Goal: Information Seeking & Learning: Learn about a topic

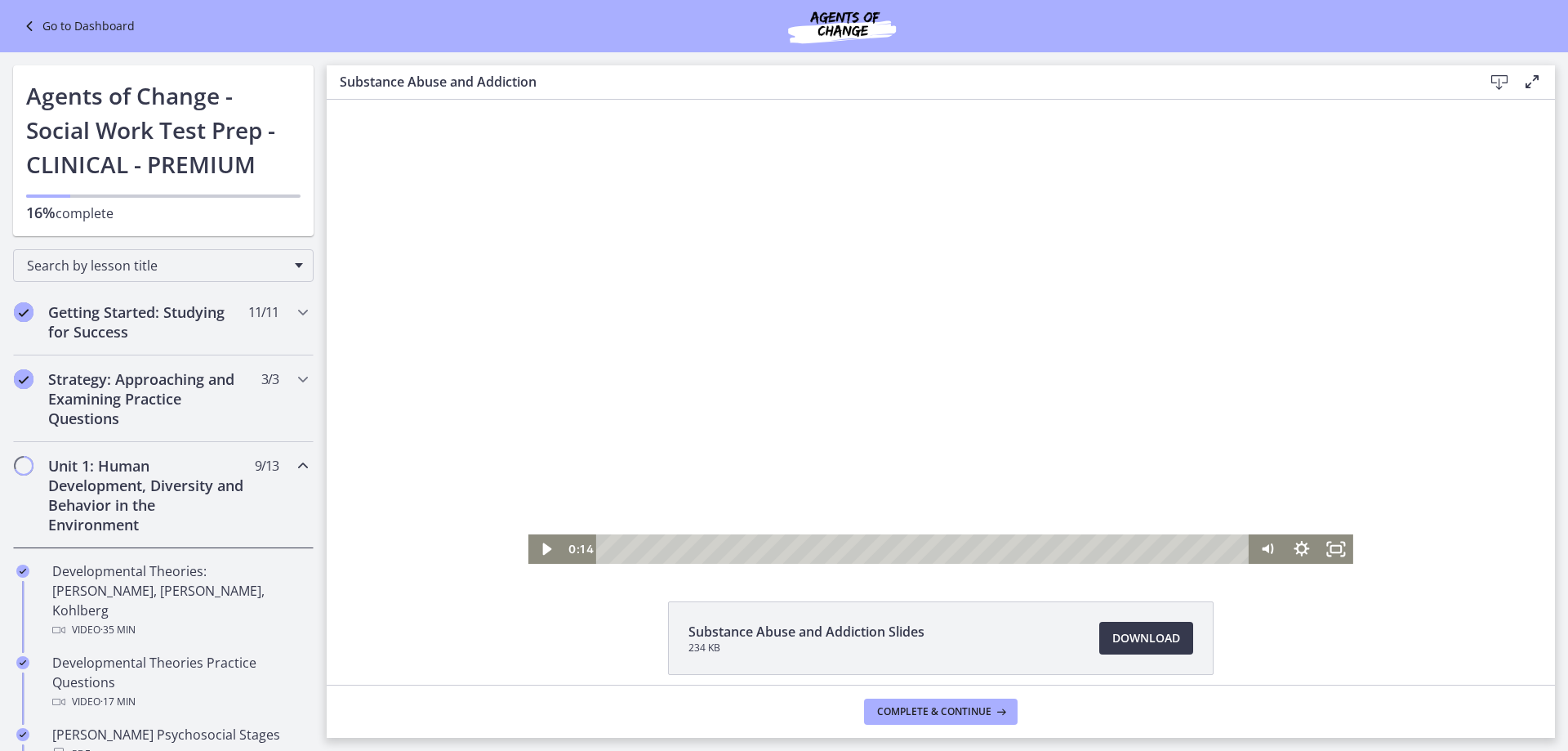
click at [951, 344] on div at bounding box center [940, 331] width 824 height 464
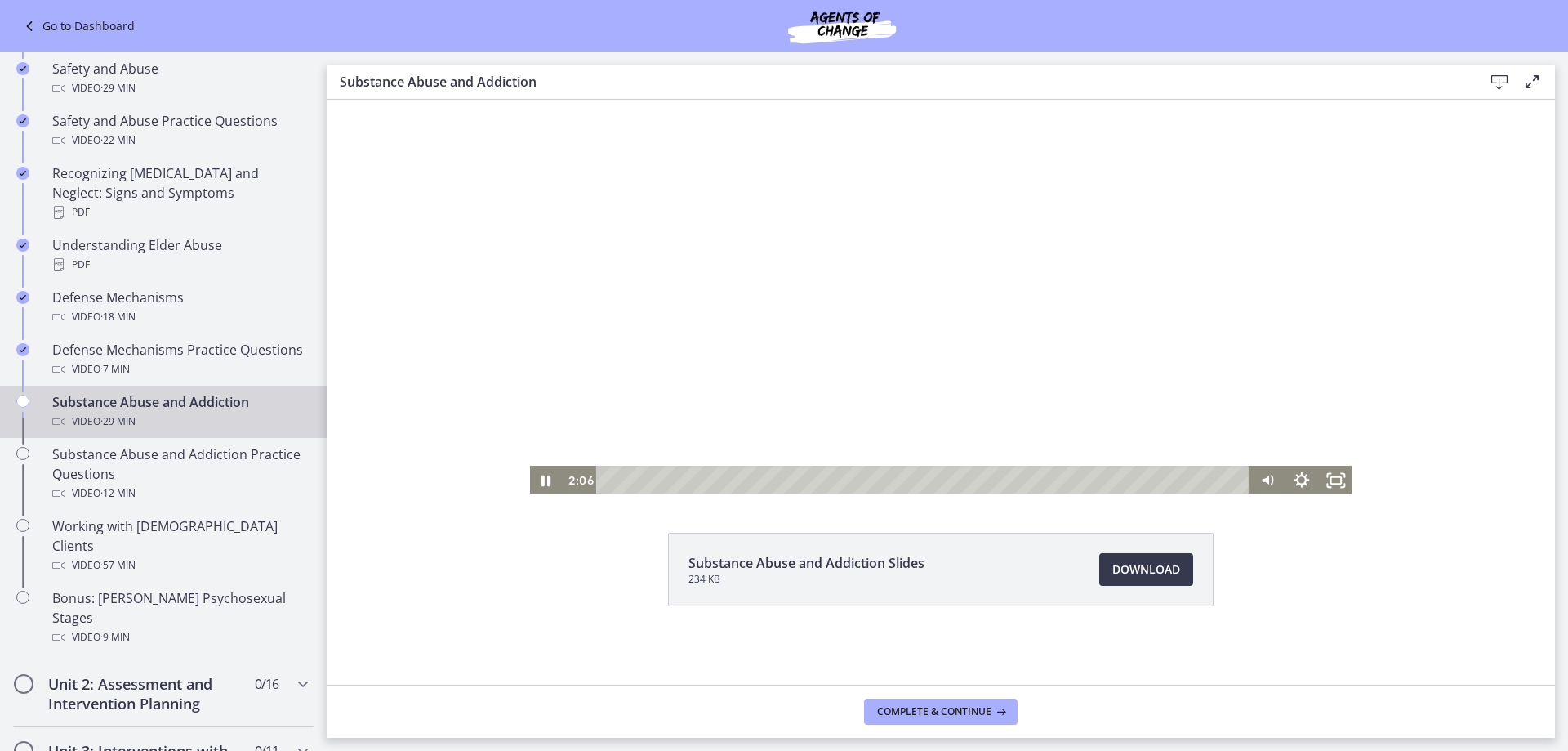
scroll to position [744, 0]
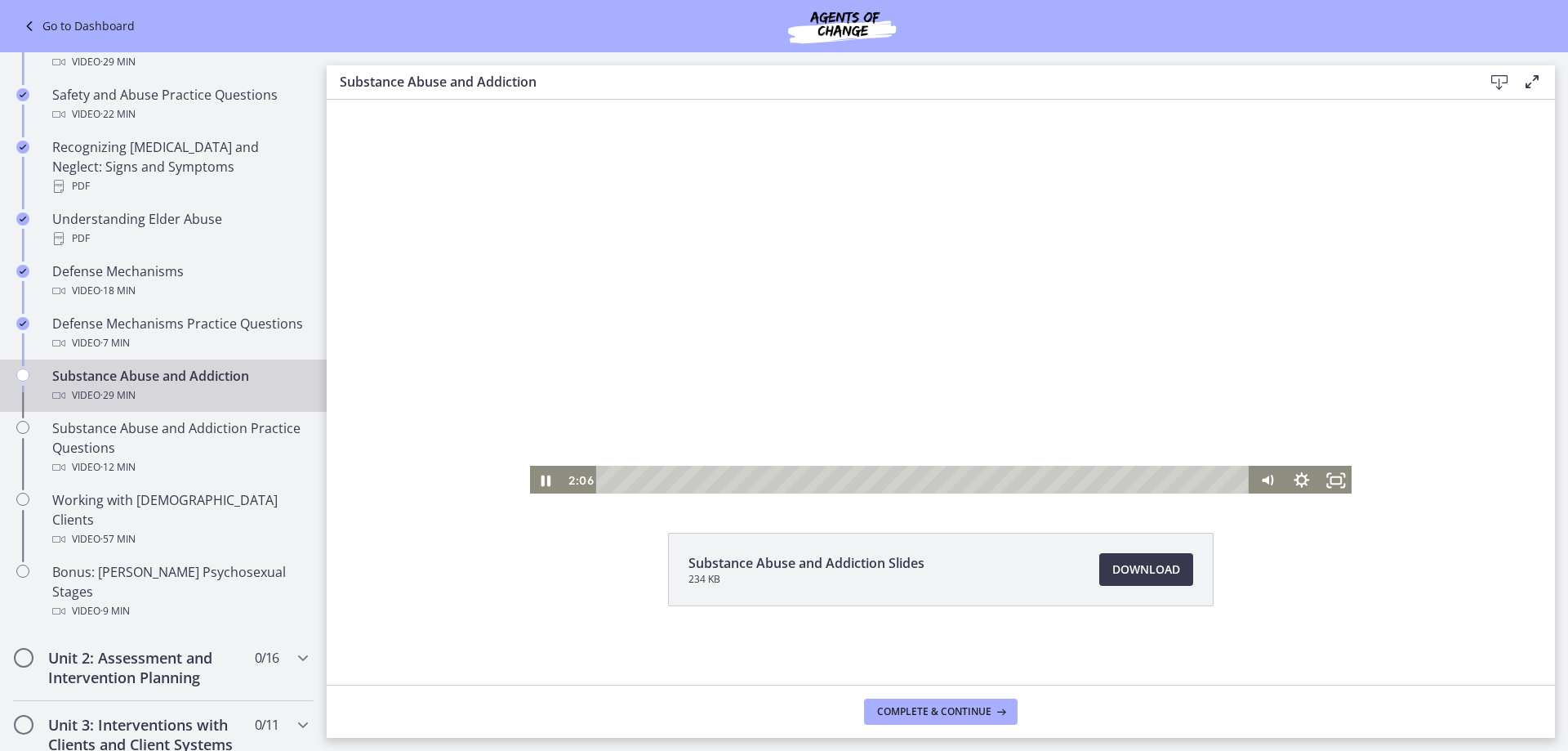
drag, startPoint x: 319, startPoint y: 355, endPoint x: 17, endPoint y: 460, distance: 319.7
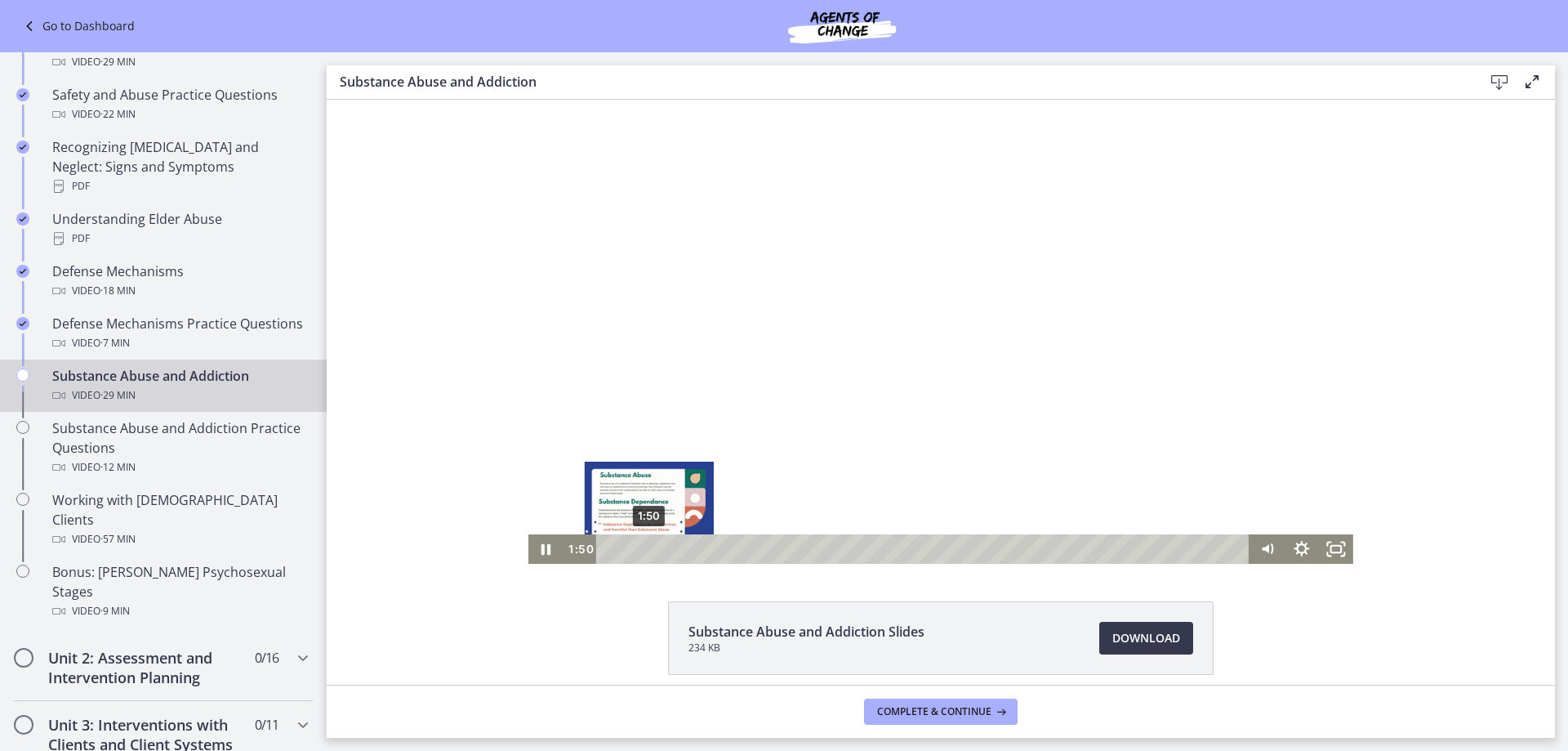
click at [642, 548] on div "1:50" at bounding box center [924, 549] width 633 height 29
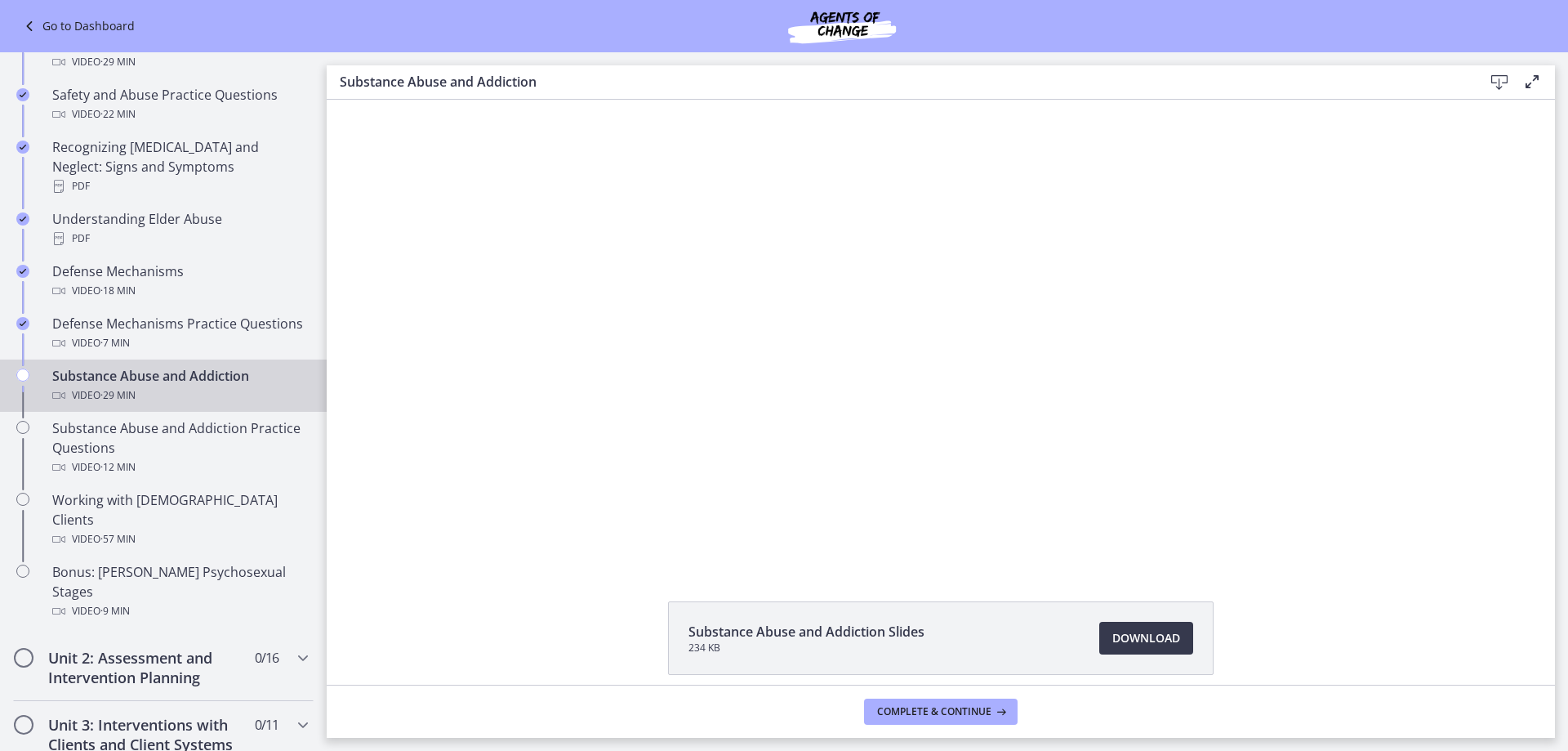
click at [507, 346] on div "Click for sound @keyframes VOLUME_SMALL_WAVE_FLASH { 0% { opacity: 0; } 33% { o…" at bounding box center [941, 331] width 1228 height 464
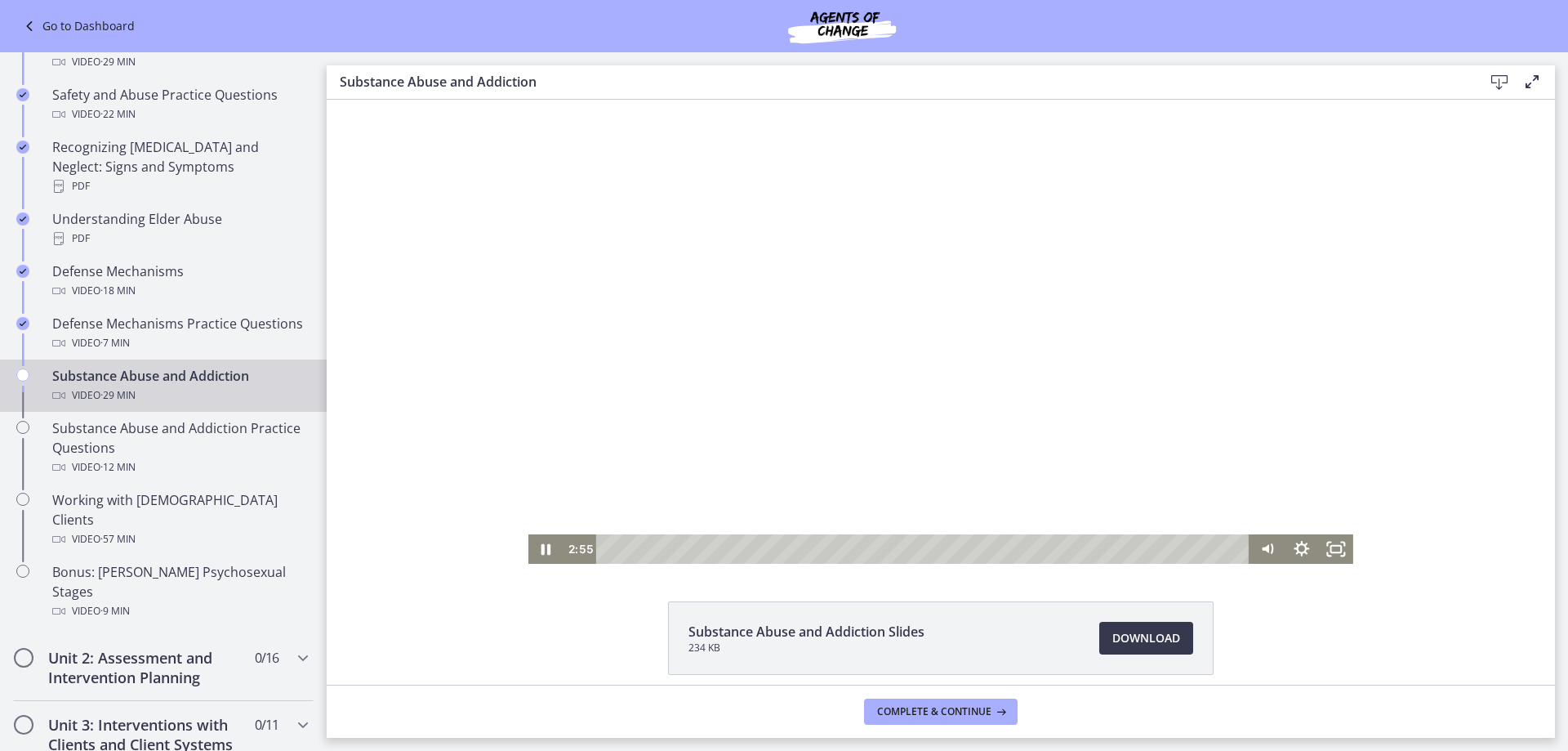
click at [912, 360] on div at bounding box center [940, 331] width 824 height 464
click at [880, 357] on div at bounding box center [940, 331] width 824 height 464
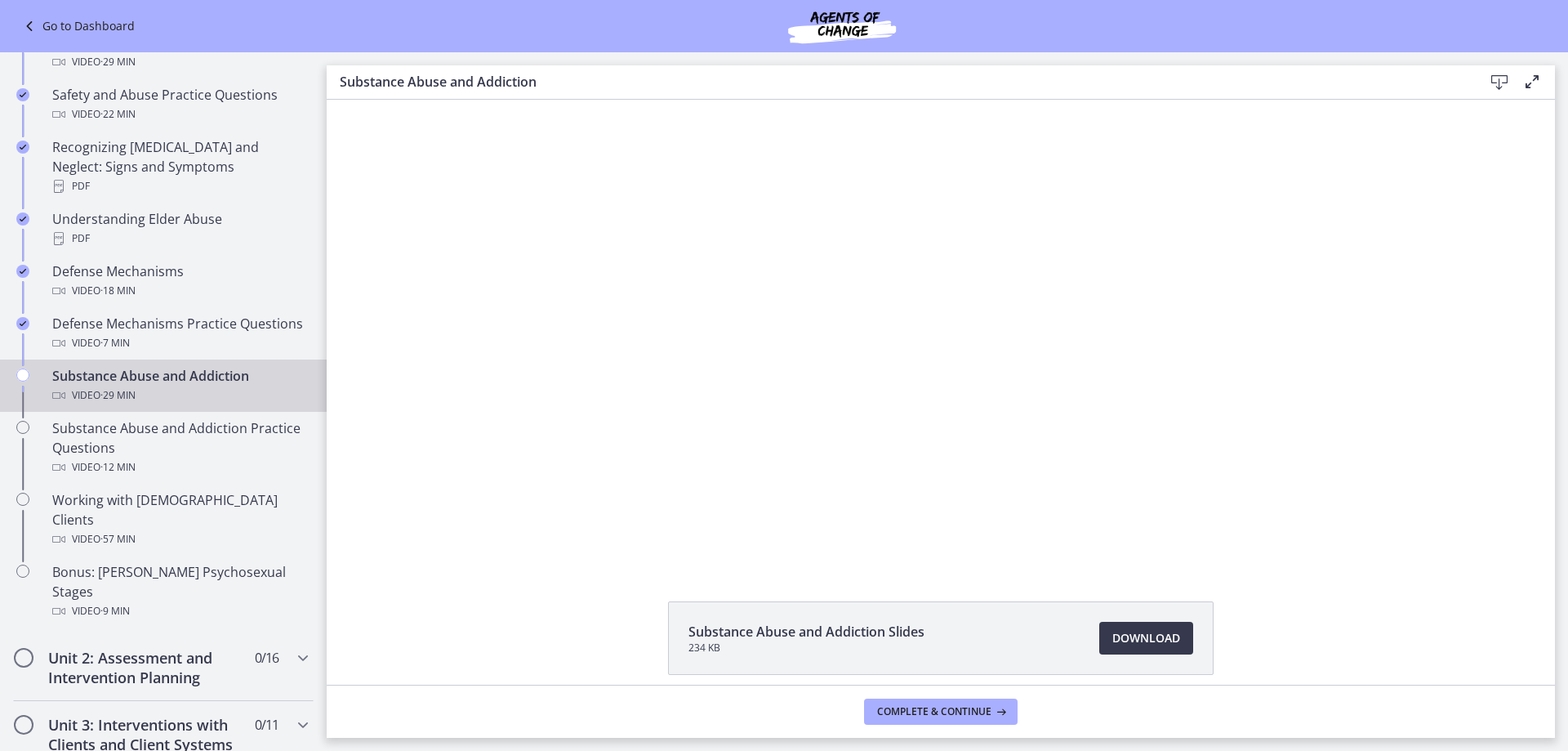
click at [739, 546] on div "6:13" at bounding box center [924, 549] width 633 height 29
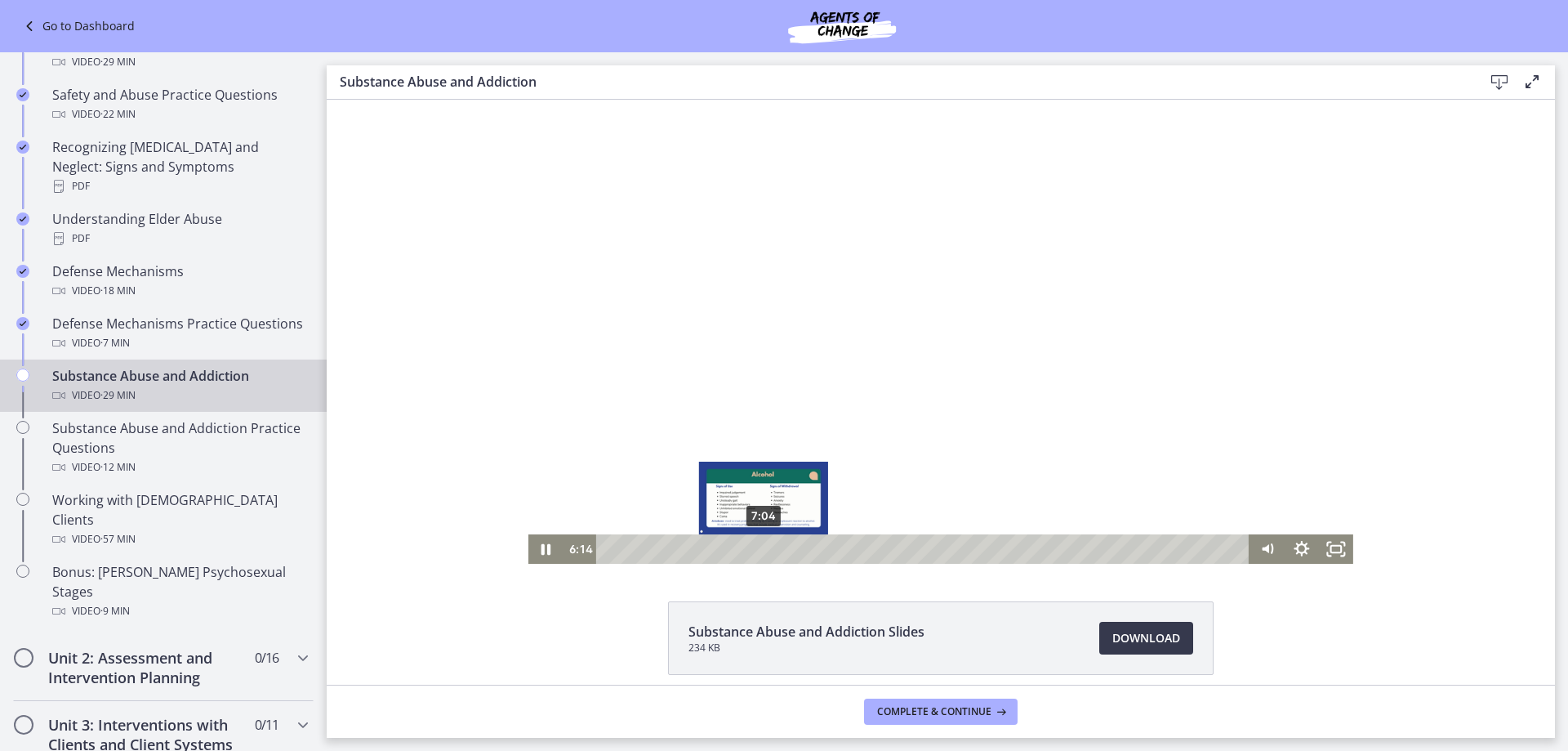
click at [758, 550] on div "7:04" at bounding box center [924, 549] width 633 height 29
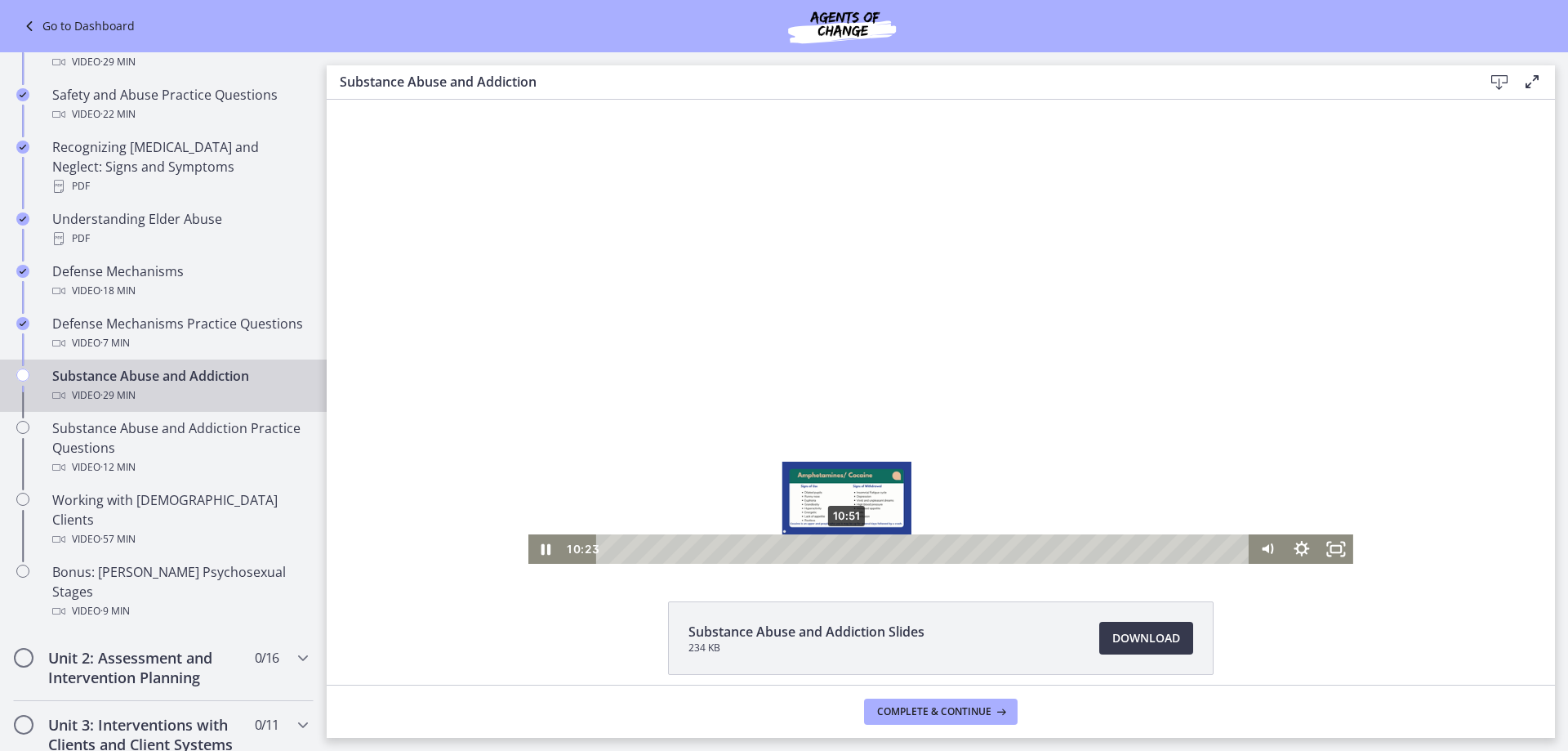
click at [844, 547] on div "10:51" at bounding box center [924, 549] width 633 height 29
click at [841, 549] on div "10:51" at bounding box center [924, 549] width 633 height 29
click at [825, 549] on div "10:14" at bounding box center [924, 549] width 633 height 29
click at [832, 547] on div "10:25" at bounding box center [924, 549] width 633 height 29
click at [838, 546] on div "10:43" at bounding box center [924, 549] width 633 height 29
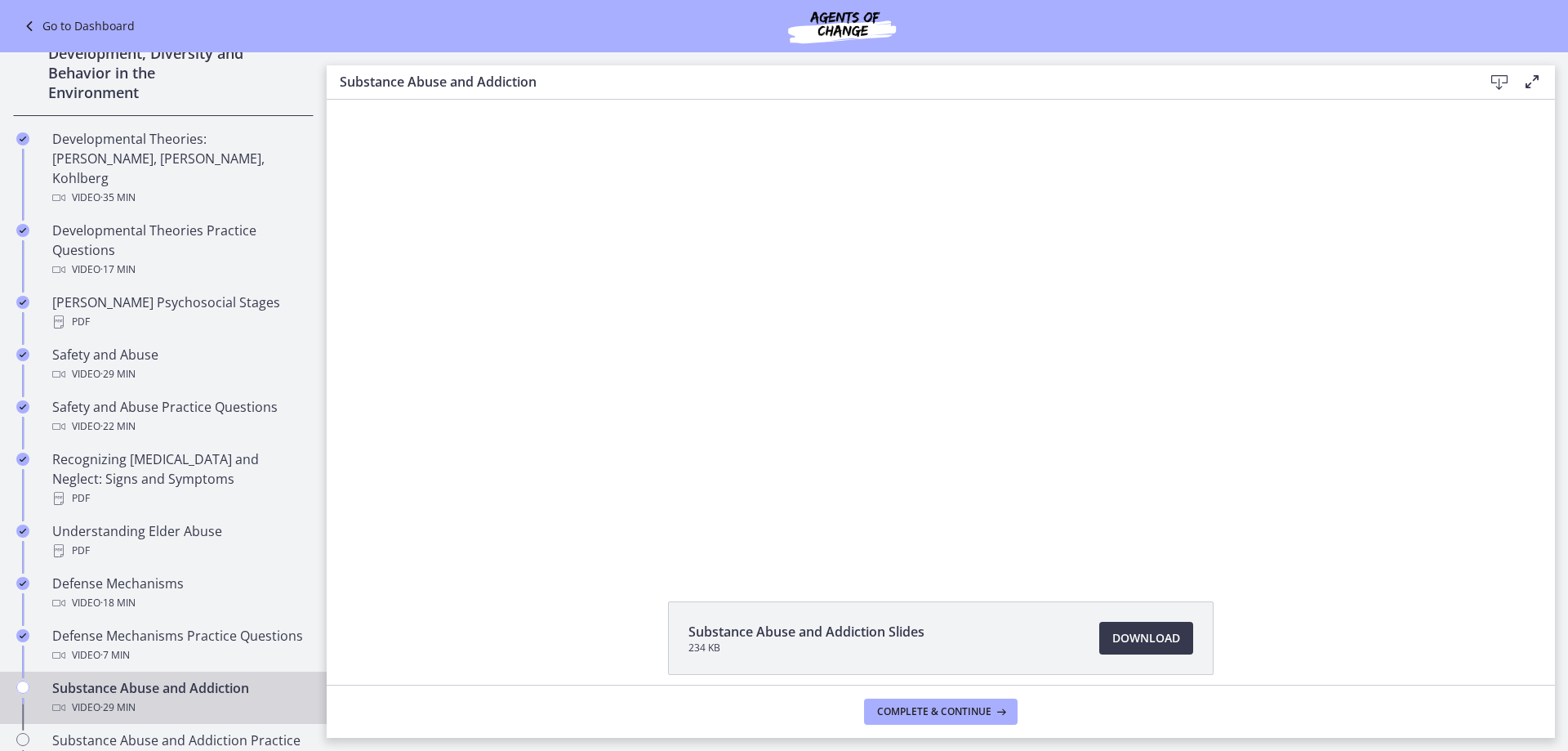
scroll to position [417, 0]
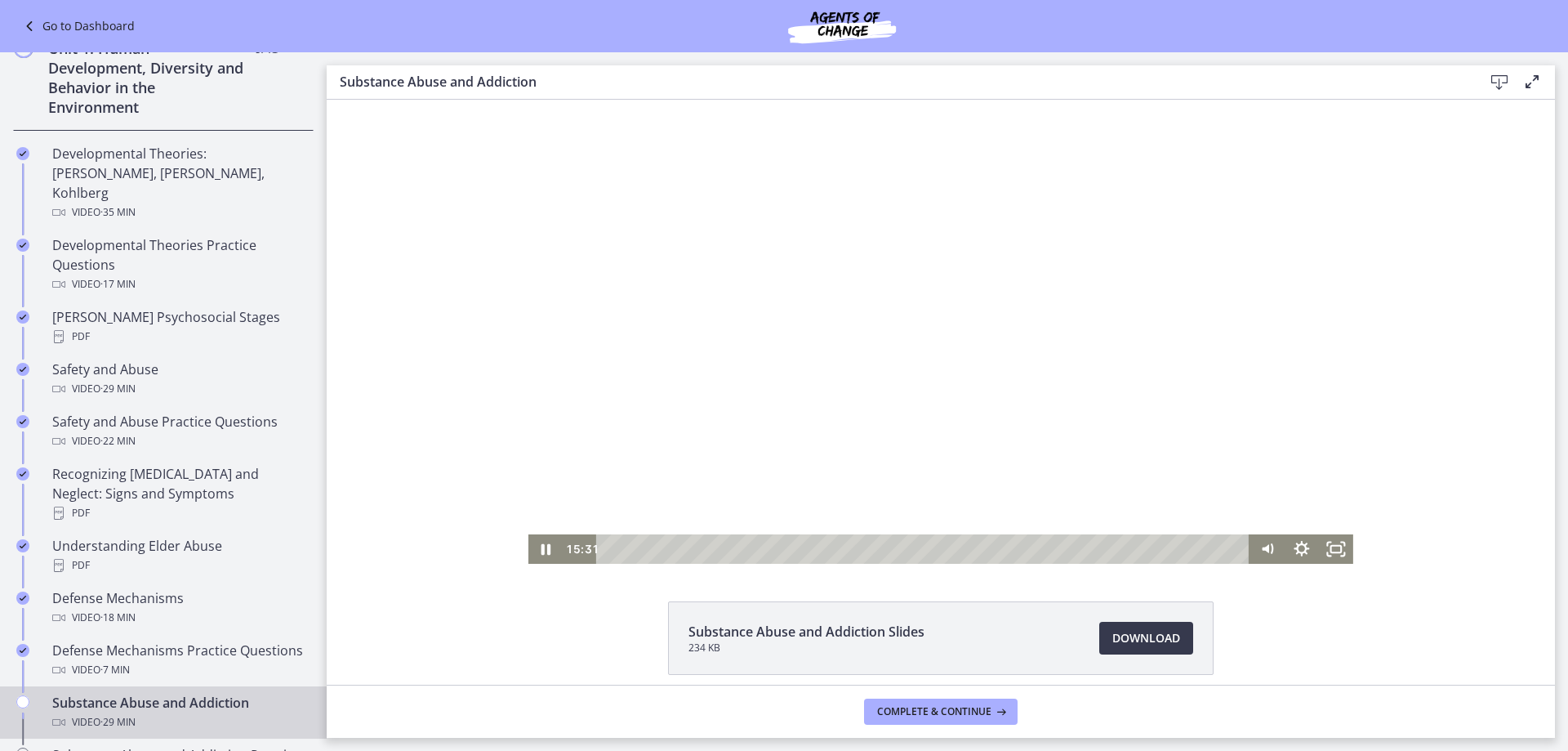
click at [832, 352] on div at bounding box center [940, 331] width 824 height 464
click at [835, 327] on div at bounding box center [940, 331] width 824 height 464
click at [927, 278] on div at bounding box center [940, 331] width 824 height 464
